Goal: Find contact information: Obtain details needed to contact an individual or organization

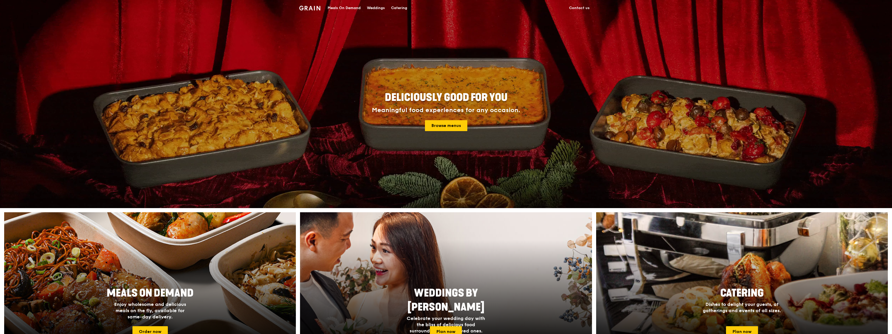
click at [577, 7] on link "Contact us" at bounding box center [579, 8] width 27 height 16
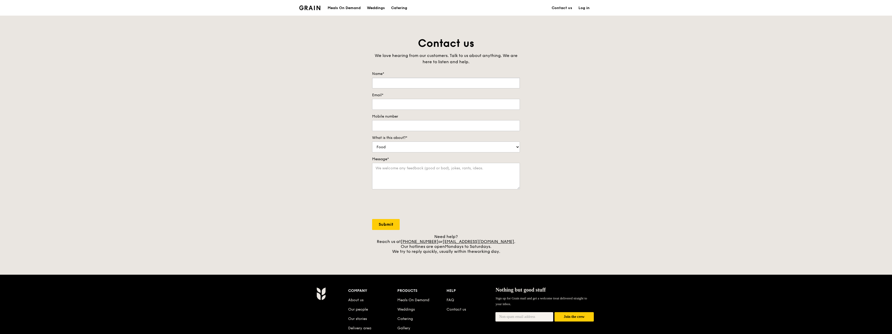
click at [467, 79] on input "Name*" at bounding box center [446, 83] width 148 height 11
type input "[PERSON_NAME]"
type input "[DEMOGRAPHIC_DATA]"
click at [518, 214] on div at bounding box center [446, 205] width 148 height 20
click at [498, 245] on div "Need help? Reach us at [PHONE_NUMBER] or [EMAIL_ADDRESS][DOMAIN_NAME] . Our hot…" at bounding box center [446, 244] width 148 height 20
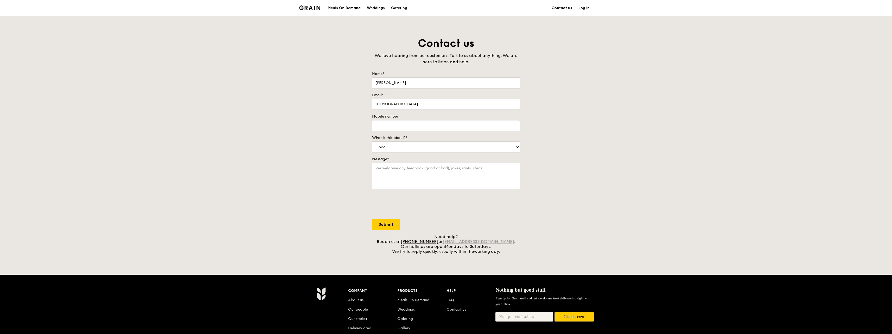
click at [498, 243] on link "[EMAIL_ADDRESS][DOMAIN_NAME]" at bounding box center [479, 241] width 72 height 5
